Goal: Transaction & Acquisition: Purchase product/service

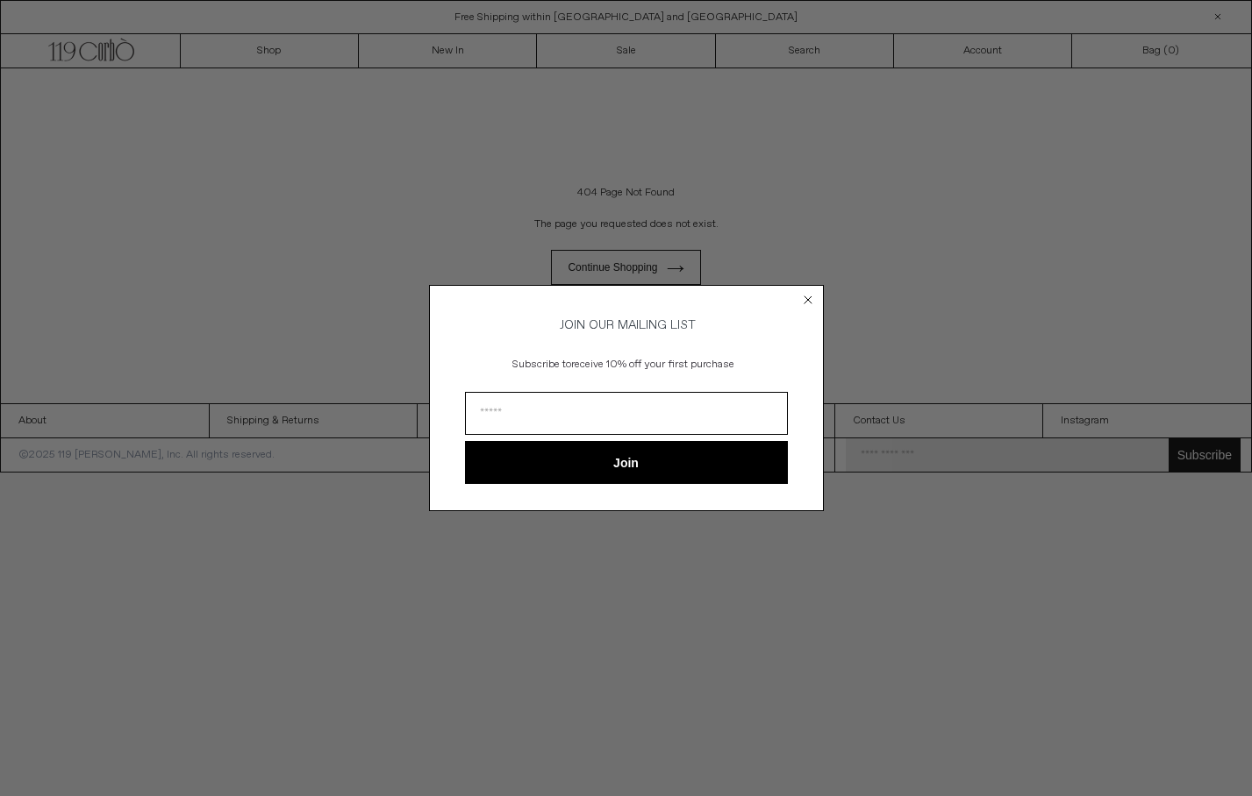
click at [805, 291] on circle "Close dialog" at bounding box center [807, 299] width 17 height 17
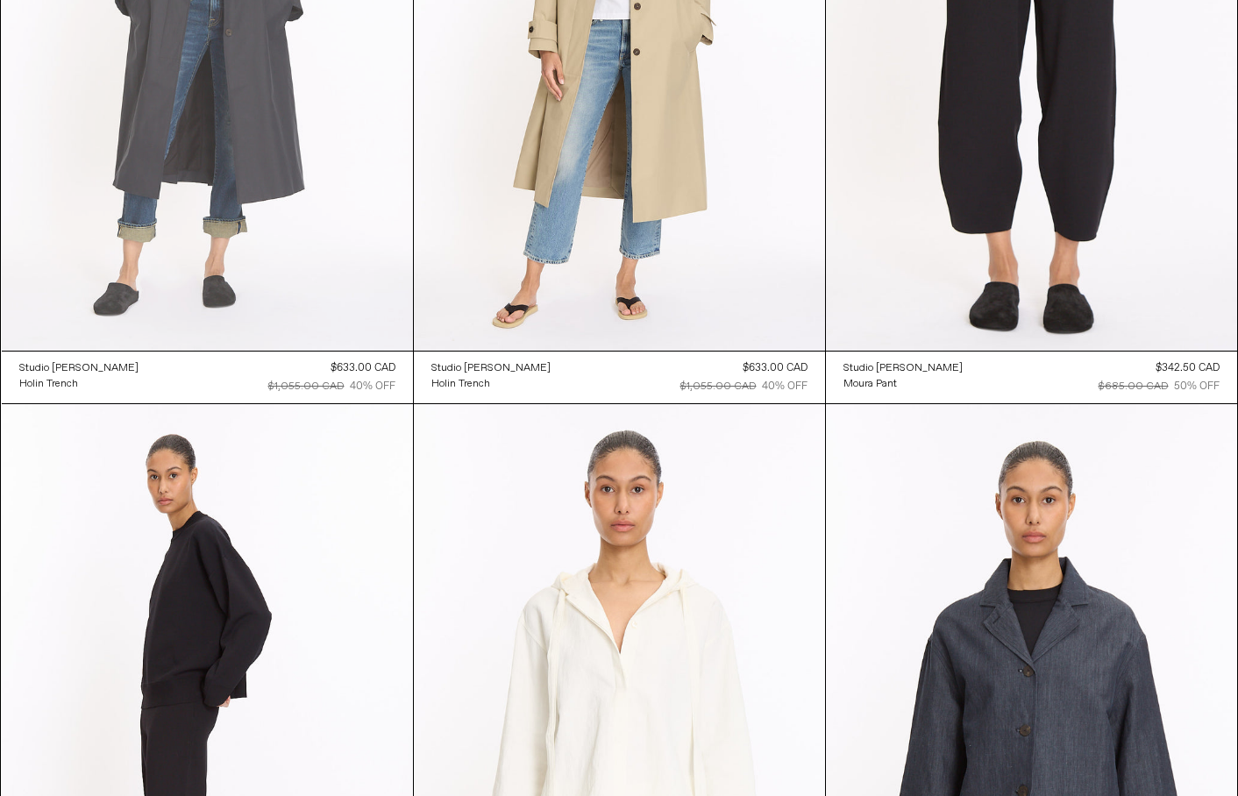
scroll to position [4391, 0]
click at [112, 303] on at bounding box center [207, 42] width 411 height 617
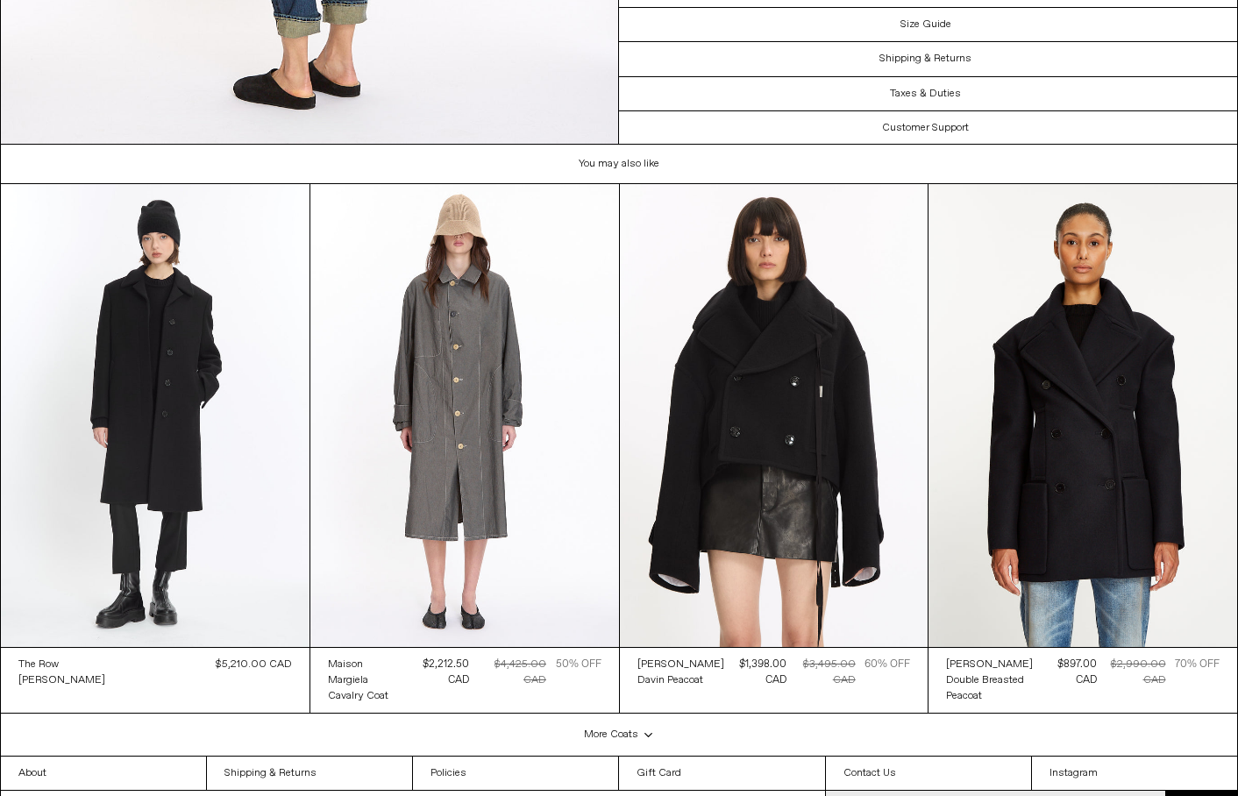
scroll to position [3078, 0]
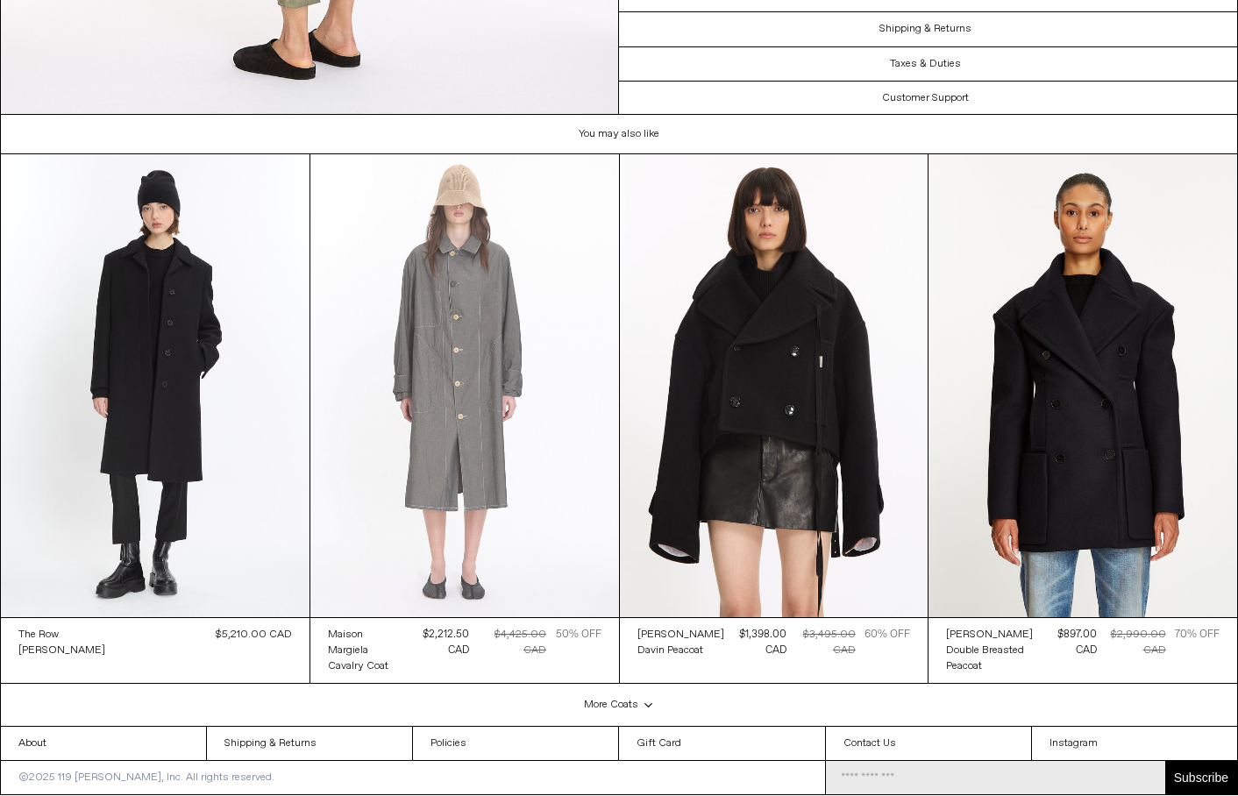
click at [470, 413] on at bounding box center [464, 385] width 309 height 463
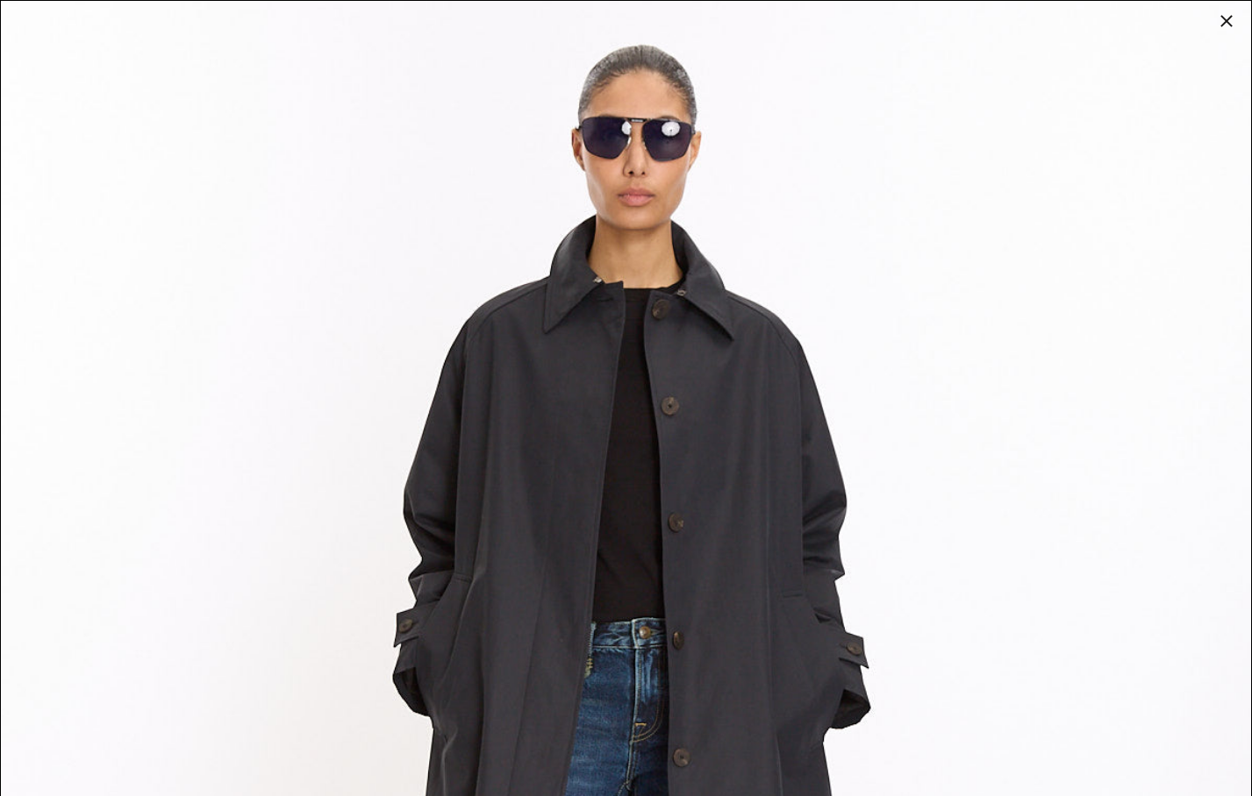
click at [1223, 15] on div at bounding box center [1226, 21] width 25 height 25
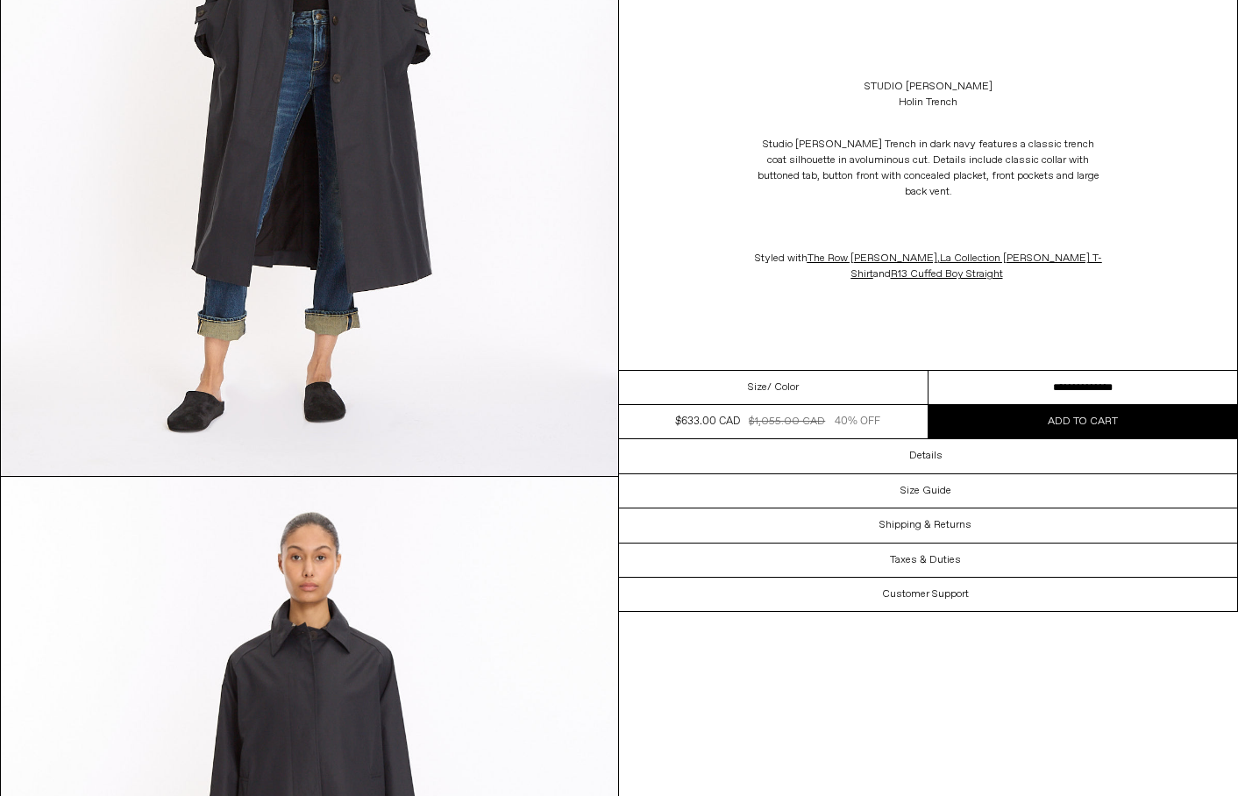
scroll to position [0, 0]
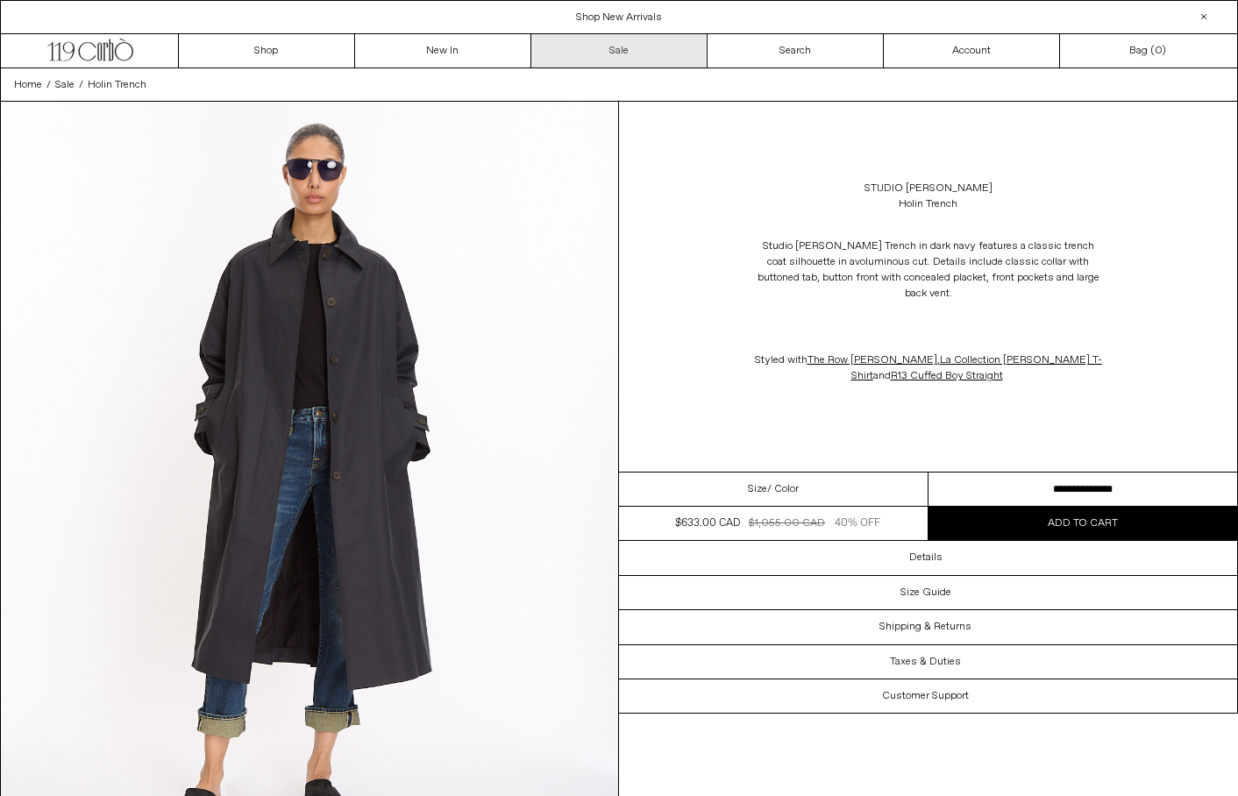
click at [636, 51] on link "Sale" at bounding box center [619, 50] width 176 height 33
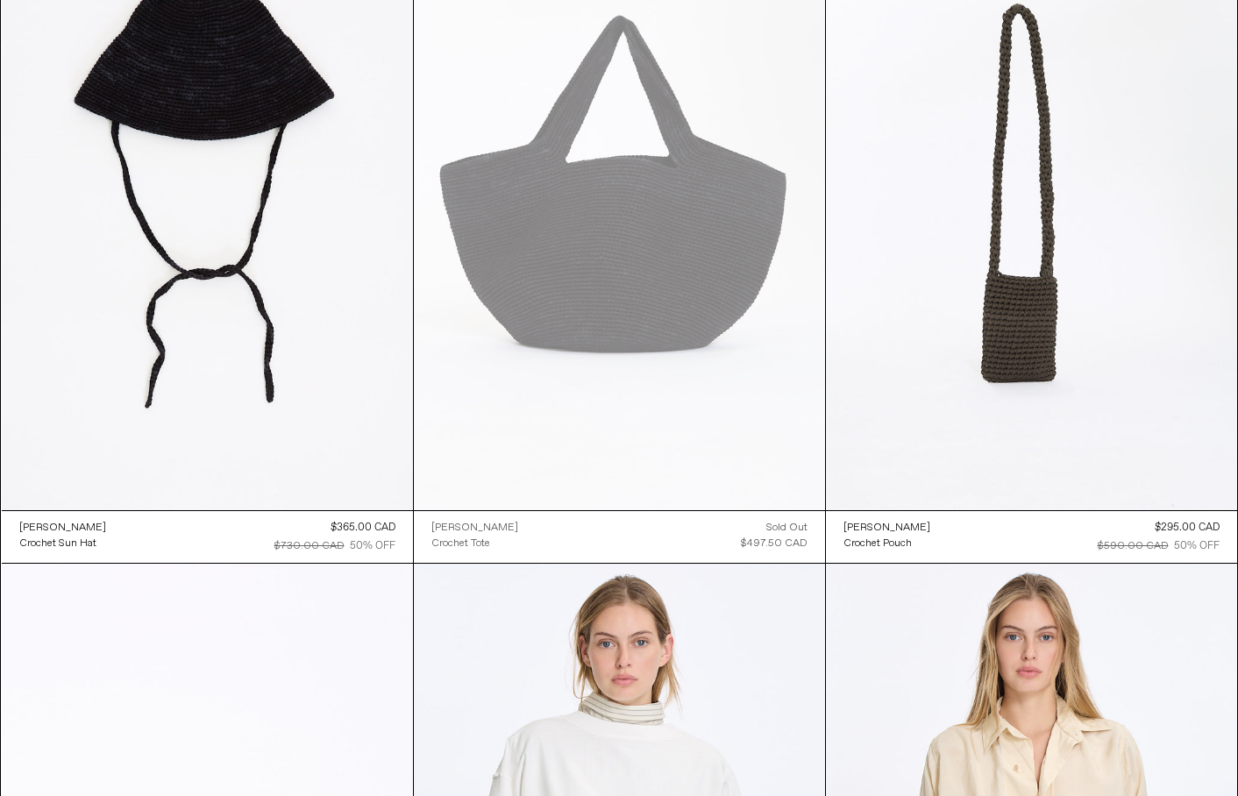
scroll to position [2251, 0]
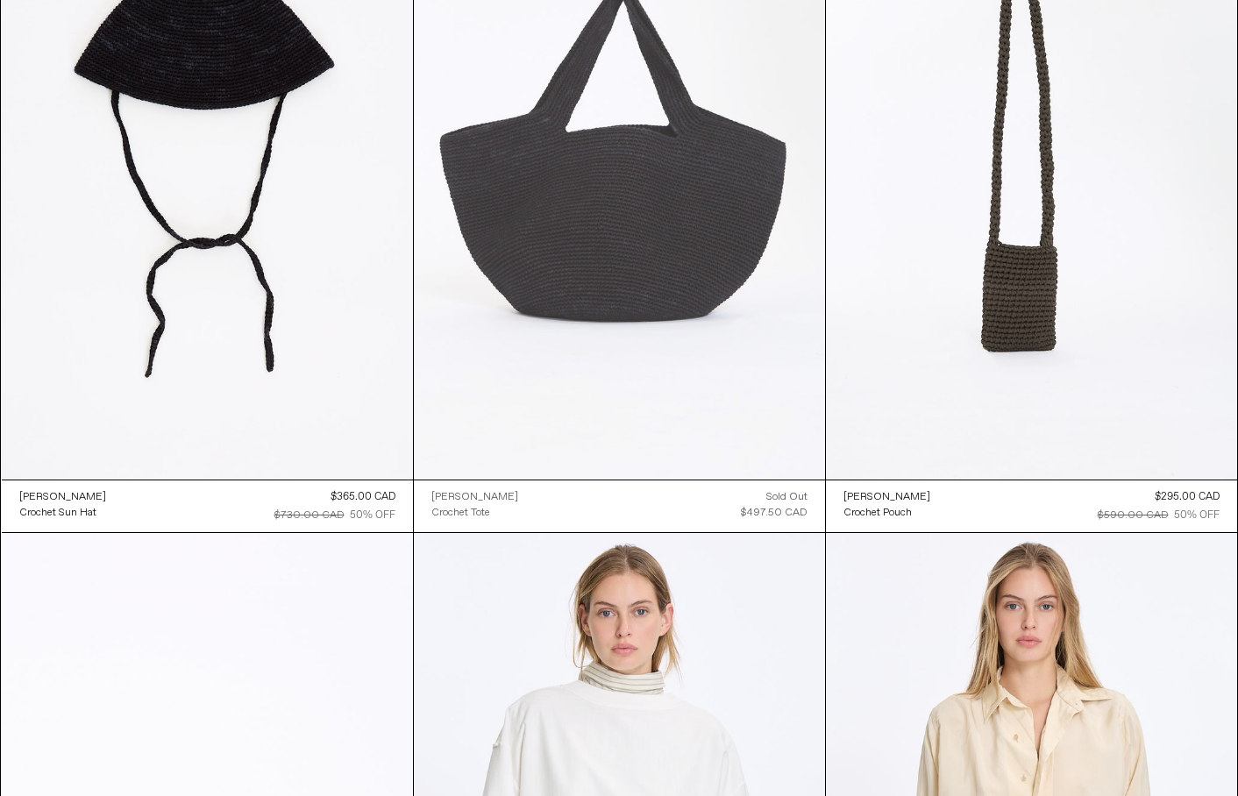
click at [646, 237] on at bounding box center [619, 171] width 411 height 617
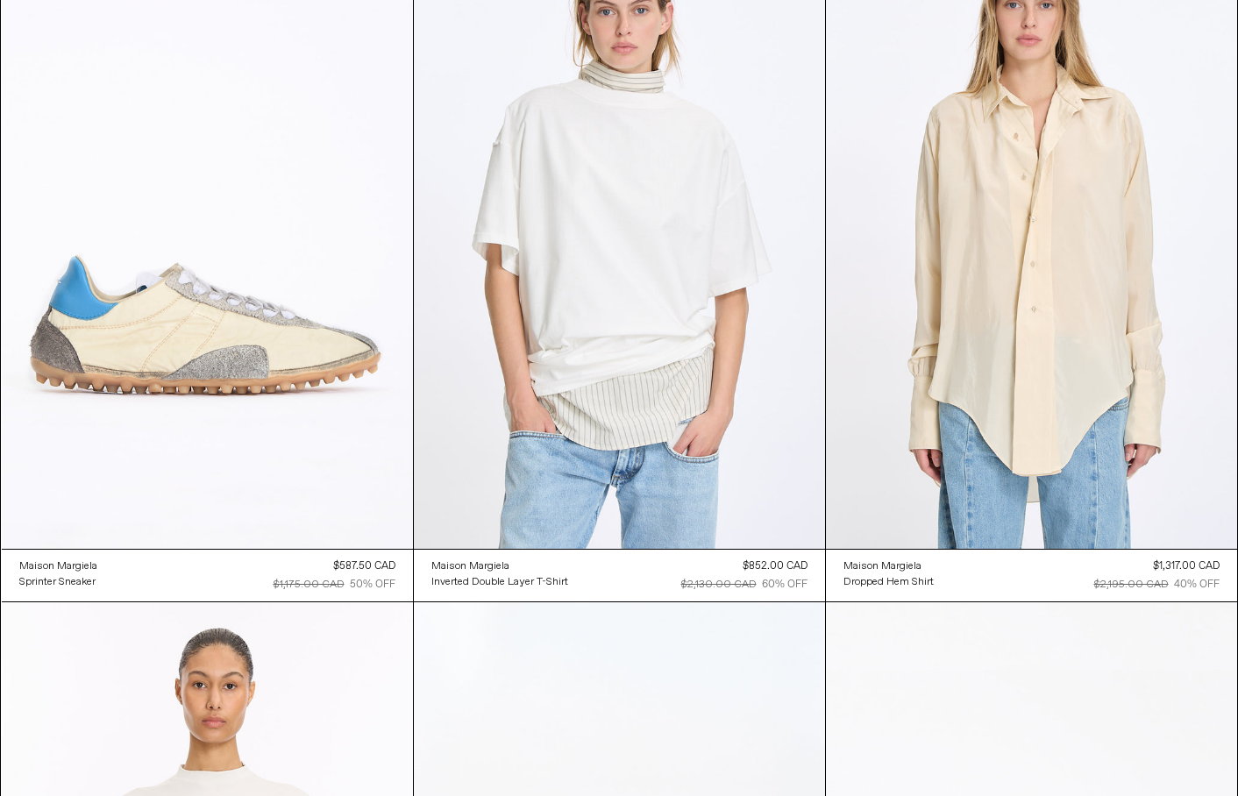
scroll to position [2779, 0]
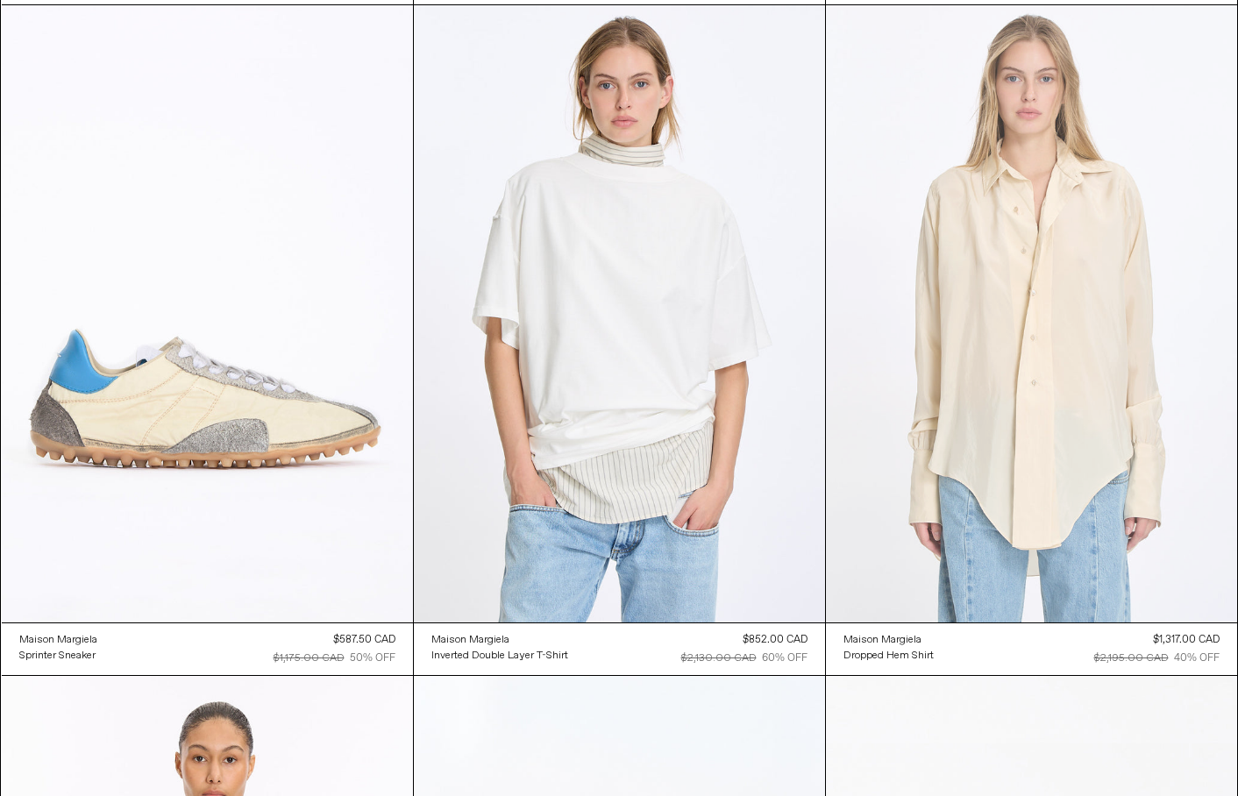
click at [1008, 359] on at bounding box center [1031, 313] width 411 height 617
